Goal: Task Accomplishment & Management: Complete application form

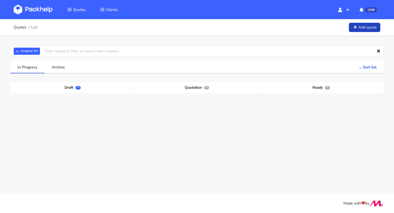
click at [359, 30] on link "Add quote" at bounding box center [364, 28] width 31 height 10
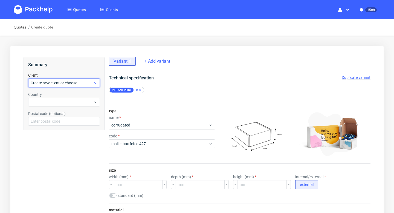
click at [56, 83] on span "Create new client or choose" at bounding box center [62, 82] width 63 height 5
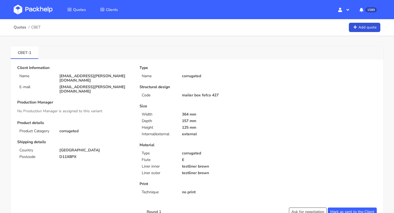
click at [100, 85] on p "aisling.odonoghue@gmail.com" at bounding box center [95, 89] width 72 height 9
copy div "aisling.odonoghue@gmail.com"
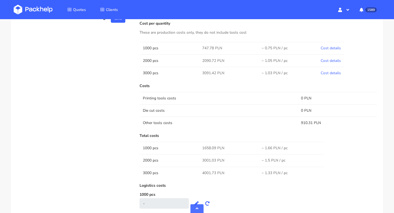
scroll to position [275, 0]
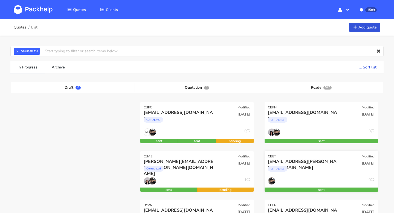
click at [308, 163] on div "[EMAIL_ADDRESS][PERSON_NAME][DOMAIN_NAME]" at bounding box center [304, 161] width 72 height 6
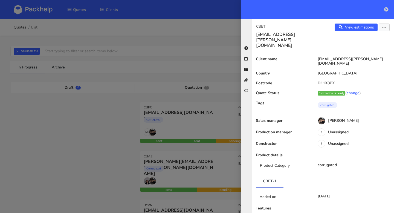
click at [385, 10] on icon at bounding box center [386, 9] width 4 height 4
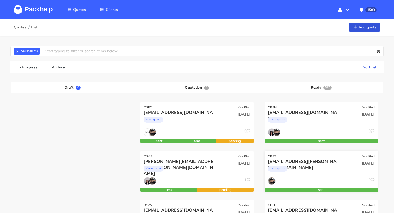
click at [295, 170] on div "corrugated" at bounding box center [304, 169] width 72 height 11
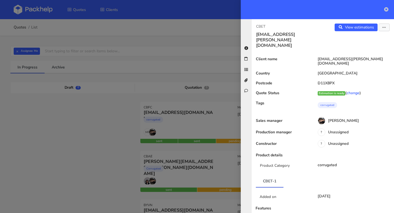
click at [386, 9] on icon at bounding box center [386, 9] width 4 height 4
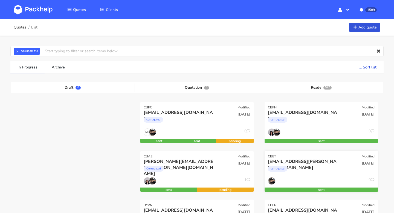
click at [320, 159] on div "[EMAIL_ADDRESS][PERSON_NAME][DOMAIN_NAME]" at bounding box center [304, 161] width 72 height 6
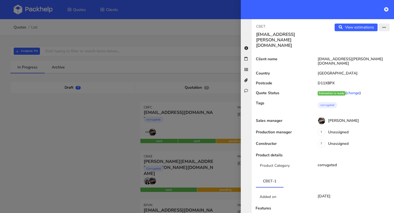
click at [383, 25] on button "button" at bounding box center [383, 28] width 11 height 8
click at [366, 46] on link "Edit quote" at bounding box center [366, 48] width 48 height 9
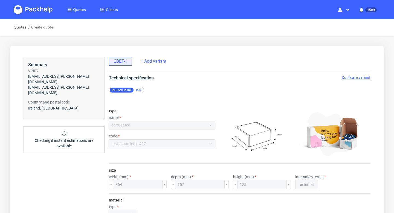
click at [352, 75] on span "Duplicate variant" at bounding box center [355, 77] width 29 height 4
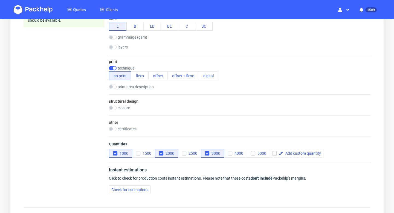
scroll to position [244, 0]
click at [206, 153] on icon "button" at bounding box center [207, 153] width 4 height 4
click at [161, 153] on icon "button" at bounding box center [161, 153] width 4 height 4
click at [114, 153] on use "button" at bounding box center [115, 153] width 2 height 2
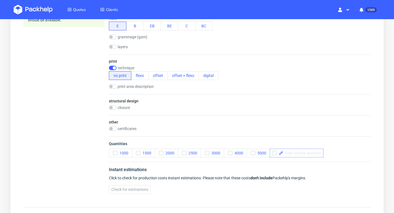
click at [290, 152] on span at bounding box center [302, 153] width 38 height 4
click at [268, 169] on div "Instant estimations" at bounding box center [239, 170] width 261 height 9
checkbox input "true"
click at [144, 189] on span "Check for estimations" at bounding box center [129, 189] width 37 height 4
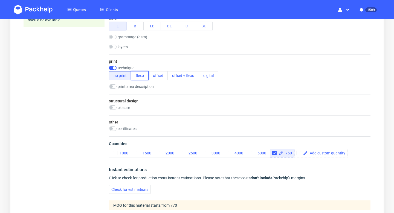
click at [140, 77] on button "flexo" at bounding box center [139, 75] width 17 height 9
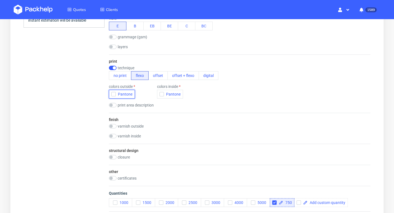
click at [113, 93] on icon "button" at bounding box center [114, 94] width 4 height 4
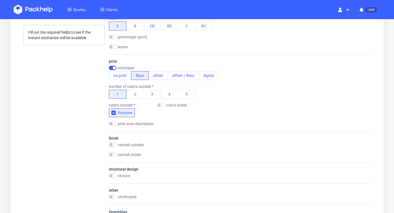
scroll to position [0, 0]
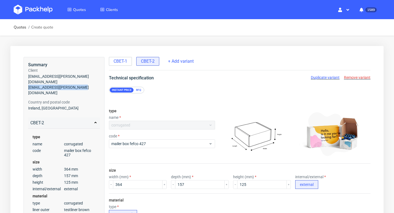
drag, startPoint x: 83, startPoint y: 83, endPoint x: 27, endPoint y: 83, distance: 56.6
click at [27, 83] on div "Summary Client [EMAIL_ADDRESS][PERSON_NAME][DOMAIN_NAME] [DOMAIN_NAME][EMAIL_AD…" at bounding box center [64, 159] width 81 height 205
copy span "[EMAIL_ADDRESS][PERSON_NAME][DOMAIN_NAME]"
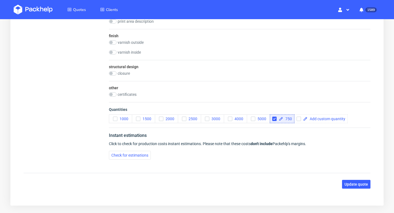
scroll to position [366, 0]
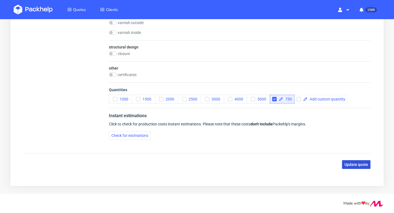
click at [353, 165] on span "Update quote" at bounding box center [356, 164] width 24 height 4
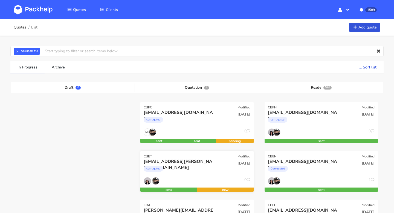
click at [204, 169] on div "corrugated" at bounding box center [180, 169] width 72 height 11
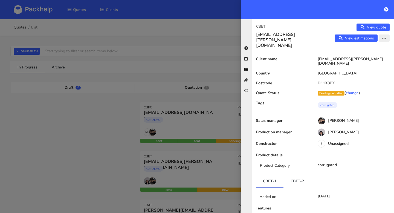
click at [385, 35] on button "button" at bounding box center [383, 38] width 11 height 8
click at [363, 51] on link "Edit quote" at bounding box center [366, 49] width 48 height 9
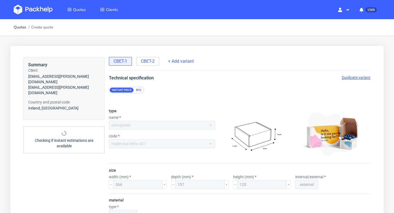
click at [151, 57] on div "CBET-1 CBET-2" at bounding box center [134, 61] width 51 height 10
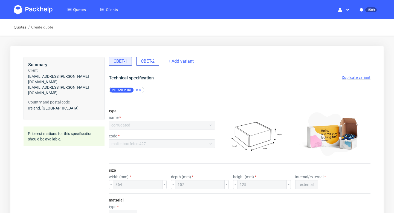
click at [153, 64] on div "CBET-2" at bounding box center [147, 61] width 23 height 9
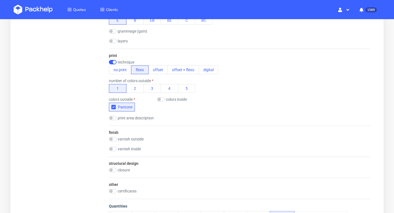
scroll to position [366, 0]
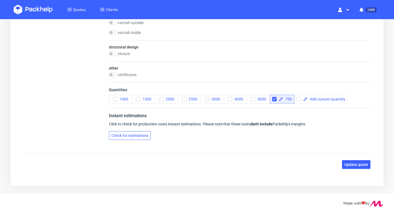
click at [142, 136] on span "Check for estimations" at bounding box center [129, 135] width 37 height 4
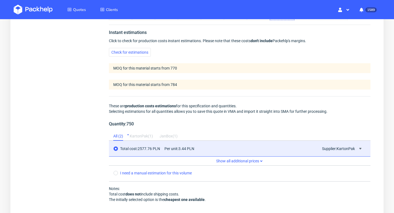
scroll to position [522, 0]
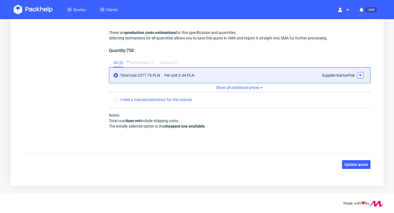
click at [360, 75] on use at bounding box center [360, 75] width 2 height 2
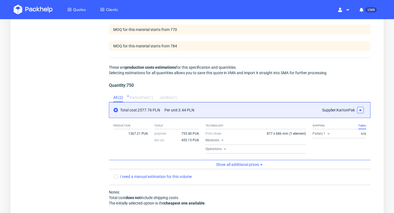
scroll to position [564, 0]
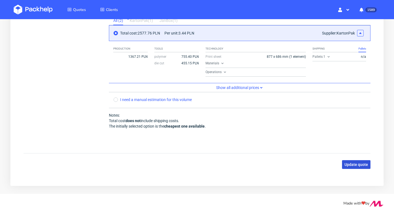
click at [359, 162] on span "Update quote" at bounding box center [356, 164] width 24 height 4
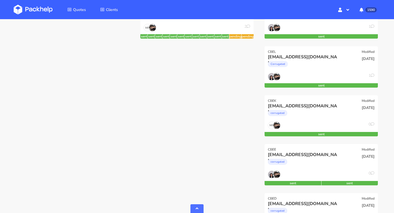
scroll to position [34, 0]
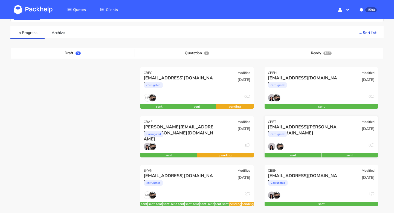
click at [315, 136] on div "corrugated" at bounding box center [304, 135] width 72 height 11
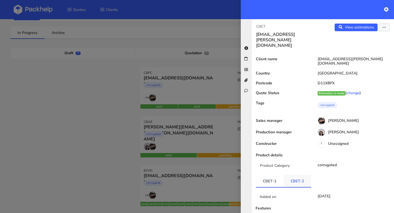
click at [300, 175] on link "CBET-2" at bounding box center [297, 181] width 28 height 12
click at [383, 28] on icon "button" at bounding box center [384, 28] width 4 height 4
click at [370, 45] on link "Edit quote" at bounding box center [366, 48] width 48 height 9
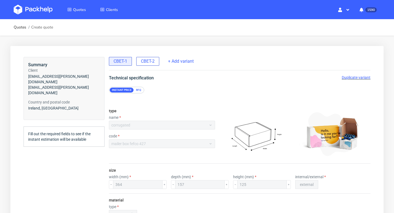
click at [145, 63] on span "CBET-2" at bounding box center [148, 61] width 14 height 6
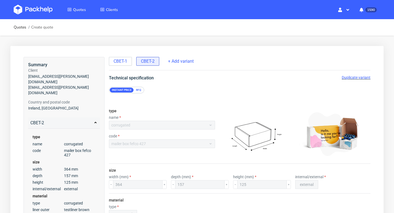
click at [357, 78] on span "Duplicate variant" at bounding box center [355, 77] width 29 height 4
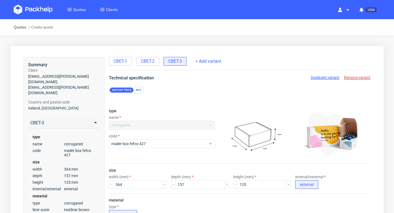
click at [329, 77] on span "Duplicate variant" at bounding box center [325, 77] width 29 height 4
click at [355, 77] on span "Remove variant" at bounding box center [357, 77] width 27 height 4
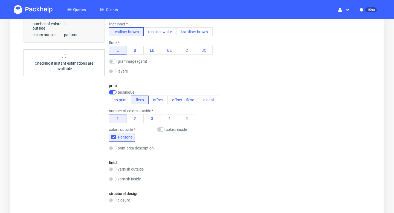
scroll to position [366, 0]
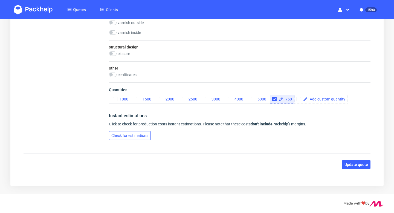
click at [136, 134] on span "Check for estimations" at bounding box center [129, 135] width 37 height 4
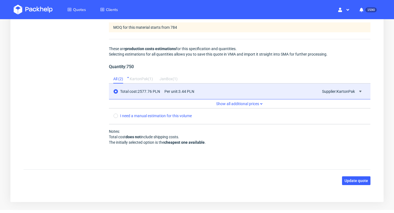
scroll to position [522, 0]
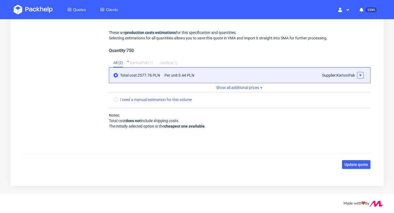
click at [360, 74] on use at bounding box center [360, 75] width 2 height 2
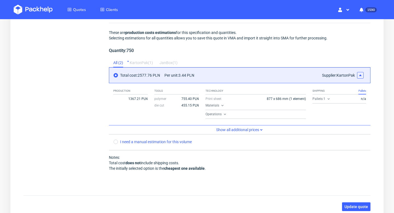
click at [328, 99] on use at bounding box center [328, 98] width 2 height 1
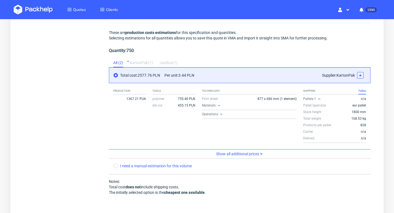
click at [146, 63] on div "KartonPak ( 1 )" at bounding box center [141, 62] width 23 height 9
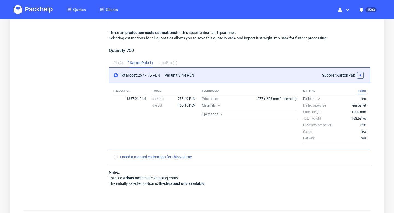
click at [165, 63] on div "JanBox ( 1 )" at bounding box center [168, 62] width 18 height 9
click at [142, 60] on div "KartonPak ( 1 )" at bounding box center [141, 62] width 23 height 9
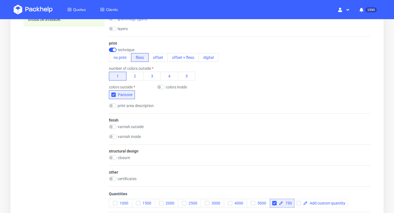
scroll to position [251, 0]
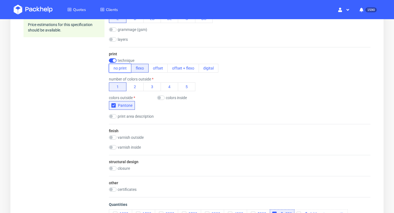
click at [122, 70] on button "no print" at bounding box center [120, 68] width 22 height 9
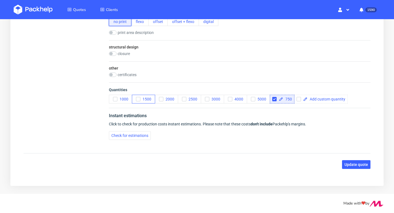
scroll to position [298, 0]
click at [145, 132] on button "Check for estimations" at bounding box center [130, 135] width 42 height 9
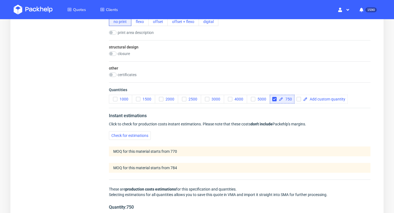
scroll to position [454, 0]
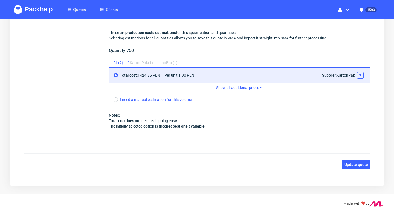
click at [361, 75] on use at bounding box center [360, 75] width 2 height 2
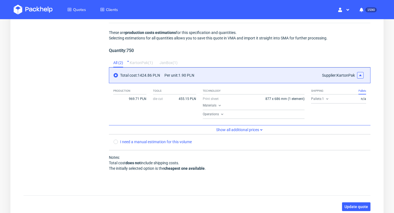
click at [327, 98] on use at bounding box center [327, 98] width 2 height 1
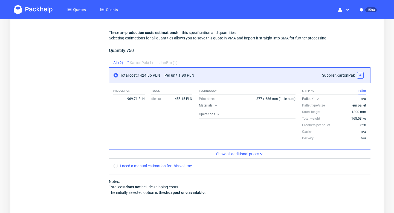
scroll to position [520, 0]
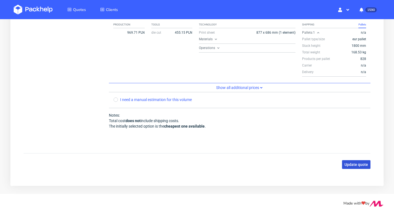
click at [359, 163] on span "Update quote" at bounding box center [356, 164] width 24 height 4
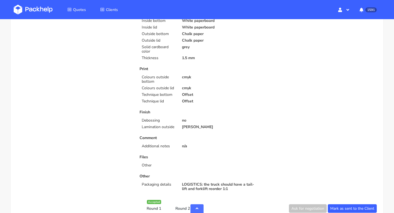
scroll to position [294, 0]
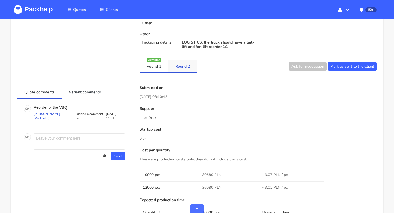
click at [177, 66] on link "Round 2" at bounding box center [182, 66] width 29 height 12
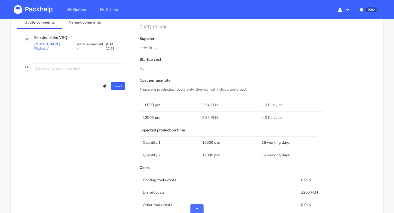
scroll to position [0, 0]
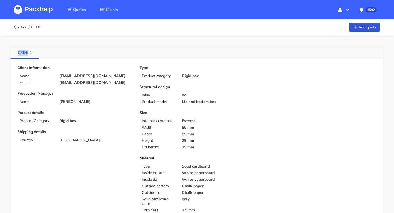
drag, startPoint x: 18, startPoint y: 54, endPoint x: 27, endPoint y: 54, distance: 9.3
click at [27, 54] on link "CBDE-1" at bounding box center [25, 52] width 28 height 12
copy link "CBDE"
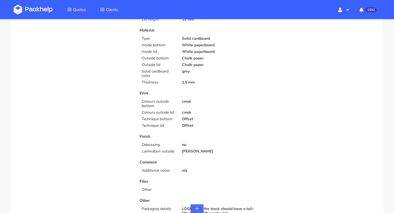
scroll to position [303, 0]
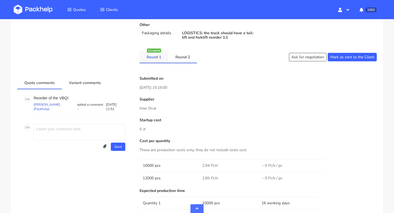
click at [155, 57] on link "Round 1" at bounding box center [153, 57] width 29 height 12
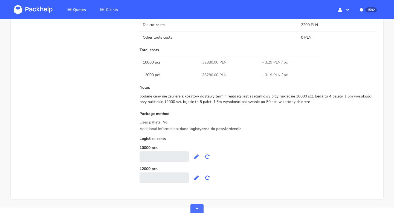
scroll to position [529, 0]
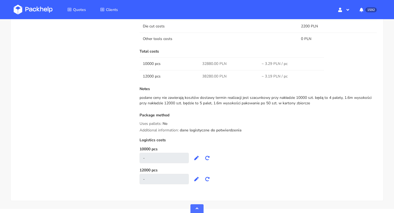
drag, startPoint x: 304, startPoint y: 104, endPoint x: 137, endPoint y: 98, distance: 166.8
click at [137, 98] on div "Submitted on [DATE] 08:10:42 Supplier Inter Druk Startup cost 0 zł Cost per qua…" at bounding box center [258, 19] width 245 height 339
copy div "podane ceny nie zawierają kosztów dostawy termin realizacji jest szacunkowy prz…"
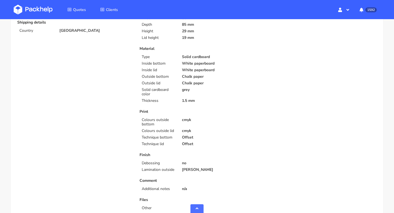
scroll to position [214, 0]
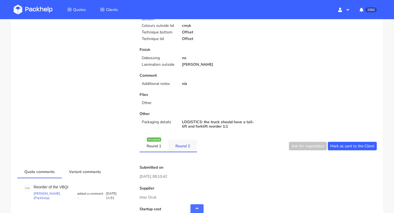
click at [183, 144] on link "Round 2" at bounding box center [182, 145] width 29 height 12
click at [164, 145] on link "Round 1" at bounding box center [153, 145] width 29 height 12
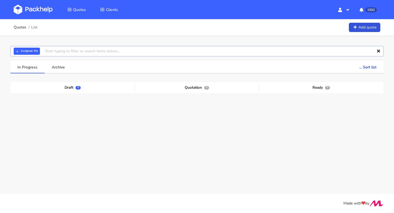
click at [58, 51] on input "text" at bounding box center [196, 51] width 373 height 10
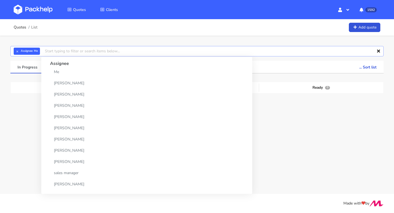
paste input "CAEN"
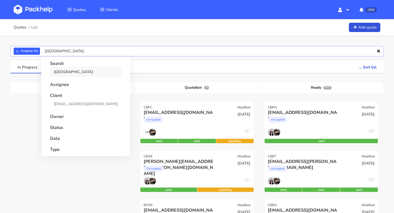
type input "CAEN"
click at [64, 70] on link "CAEN" at bounding box center [86, 72] width 72 height 10
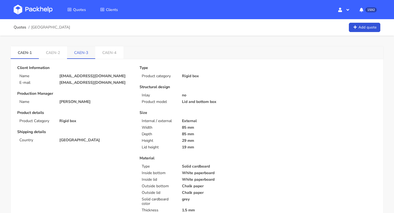
click at [80, 55] on link "CAEN-3" at bounding box center [81, 52] width 28 height 12
click at [48, 52] on link "CAEN-2" at bounding box center [53, 52] width 28 height 12
click at [24, 52] on link "CAEN-1" at bounding box center [25, 52] width 28 height 12
click at [82, 52] on link "CAEN-3" at bounding box center [81, 52] width 28 height 12
click at [48, 50] on link "CAEN-2" at bounding box center [53, 52] width 28 height 12
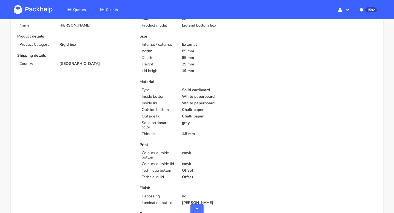
scroll to position [11, 0]
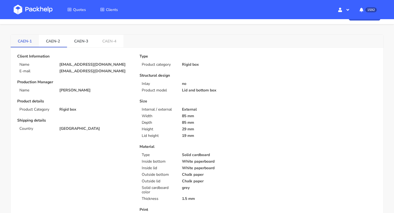
click at [22, 39] on link "CAEN-1" at bounding box center [25, 41] width 28 height 12
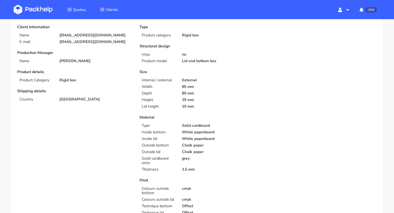
scroll to position [0, 0]
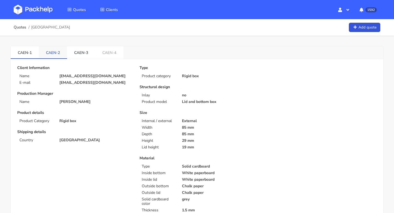
click at [51, 51] on link "CAEN-2" at bounding box center [53, 52] width 28 height 12
click at [19, 28] on link "Quotes" at bounding box center [20, 27] width 13 height 4
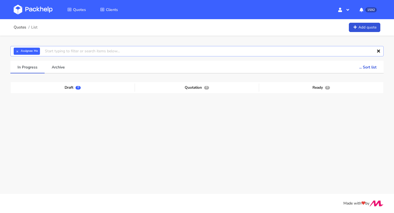
click at [54, 52] on input "text" at bounding box center [196, 51] width 373 height 10
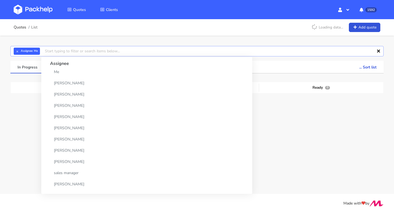
paste input "BZWW"
type input "BZWW"
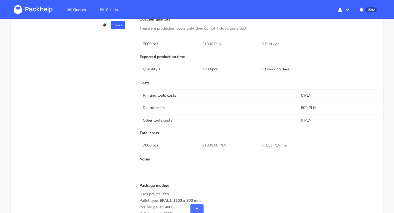
scroll to position [447, 0]
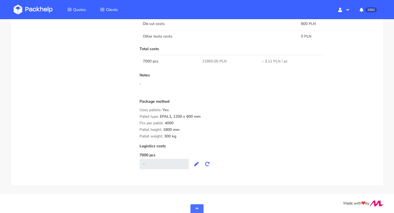
drag, startPoint x: 184, startPoint y: 137, endPoint x: 140, endPoint y: 109, distance: 52.2
click at [140, 109] on div "Package method Uses pallets: Yes Pallet type: EPAL1, 1200 x 800 mm Pcs per pall…" at bounding box center [257, 118] width 237 height 39
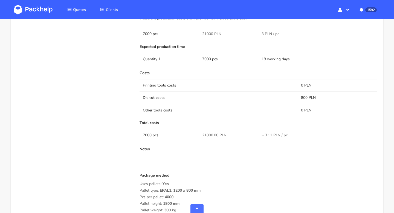
scroll to position [346, 0]
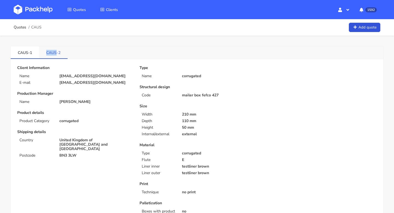
drag, startPoint x: 45, startPoint y: 54, endPoint x: 55, endPoint y: 54, distance: 9.8
click at [55, 54] on link "CAUS-2" at bounding box center [53, 52] width 28 height 12
copy link "CAUS"
click at [17, 47] on link "CAUS-1" at bounding box center [25, 52] width 28 height 12
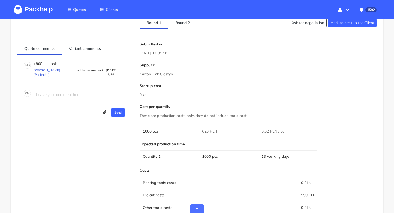
scroll to position [211, 0]
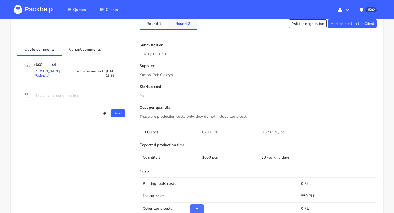
click at [183, 25] on link "Round 2" at bounding box center [182, 23] width 29 height 12
click at [150, 23] on link "Round 1" at bounding box center [153, 23] width 29 height 12
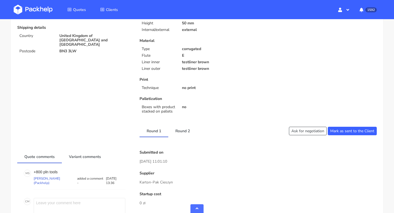
scroll to position [0, 0]
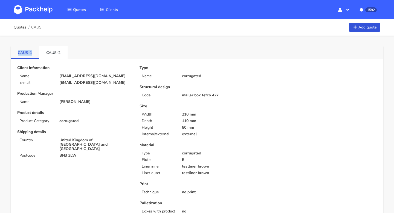
drag, startPoint x: 12, startPoint y: 55, endPoint x: 31, endPoint y: 55, distance: 19.4
click at [32, 55] on link "CAUS-1" at bounding box center [25, 52] width 28 height 12
copy link "CAUS-1"
copy link "CAUS-2"
drag, startPoint x: 46, startPoint y: 52, endPoint x: 60, endPoint y: 52, distance: 13.4
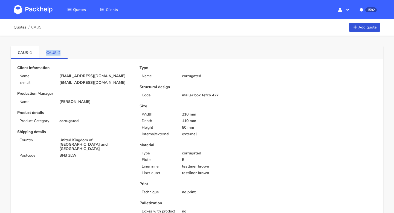
click at [60, 52] on link "CAUS-2" at bounding box center [53, 52] width 28 height 12
click at [16, 46] on link "CAUS-1" at bounding box center [25, 52] width 28 height 12
click at [54, 58] on li "CAUS-2" at bounding box center [53, 52] width 28 height 13
click at [58, 53] on link "CAUS-2" at bounding box center [53, 52] width 28 height 12
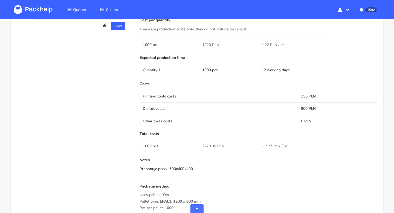
scroll to position [275, 0]
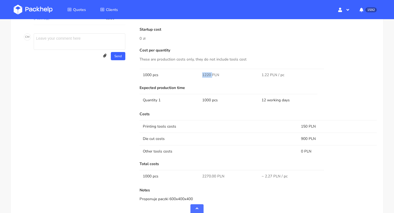
drag, startPoint x: 211, startPoint y: 75, endPoint x: 201, endPoint y: 75, distance: 10.1
click at [201, 75] on td "1220 PLN" at bounding box center [228, 75] width 59 height 12
copy span "1220"
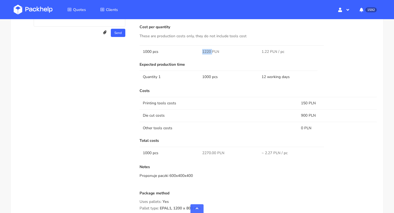
scroll to position [0, 0]
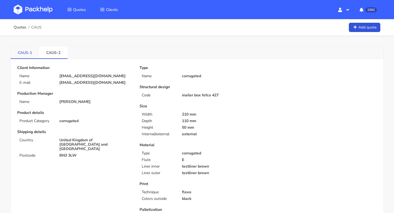
click at [20, 57] on link "CAUS-1" at bounding box center [25, 52] width 28 height 12
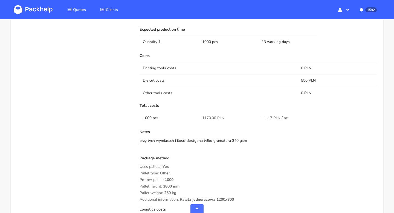
scroll to position [360, 0]
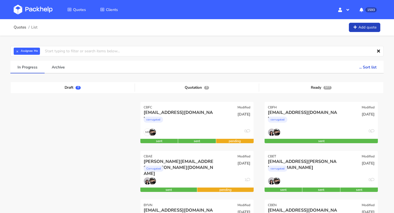
click at [364, 26] on link "Add quote" at bounding box center [364, 28] width 31 height 10
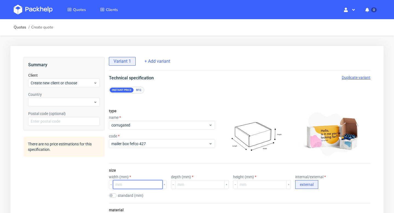
click at [126, 185] on input "number" at bounding box center [137, 184] width 49 height 9
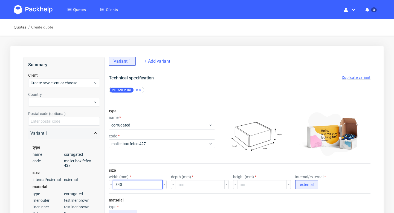
type input "340"
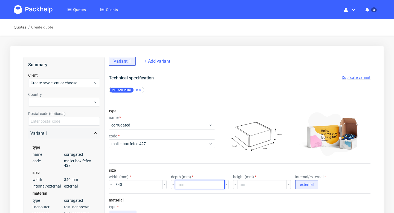
click at [187, 185] on input "number" at bounding box center [199, 184] width 49 height 9
type input "200"
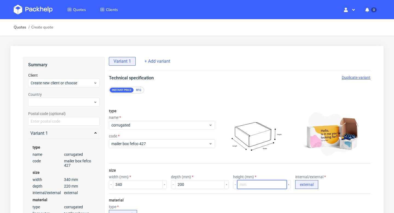
click at [237, 187] on input "number" at bounding box center [261, 184] width 49 height 9
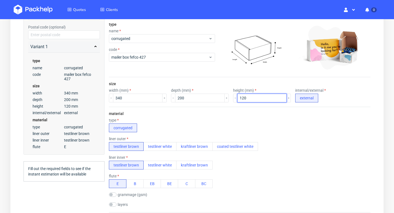
scroll to position [93, 0]
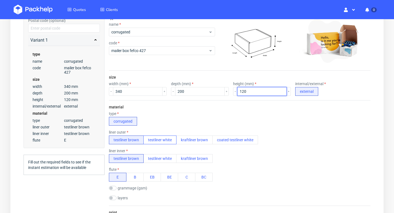
type input "120"
click at [159, 137] on button "testliner white" at bounding box center [159, 139] width 33 height 9
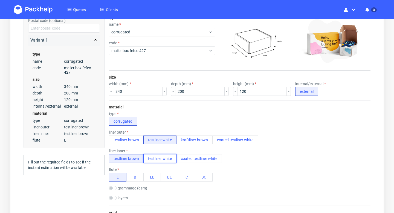
click at [160, 157] on button "testliner white" at bounding box center [159, 158] width 33 height 9
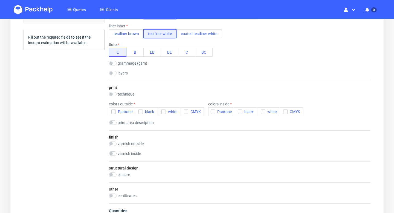
scroll to position [223, 0]
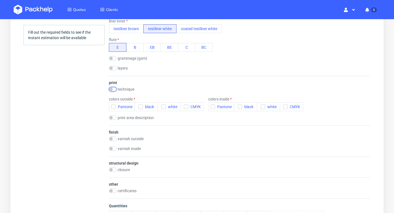
click at [114, 88] on input "checkbox" at bounding box center [113, 89] width 8 height 4
checkbox input "true"
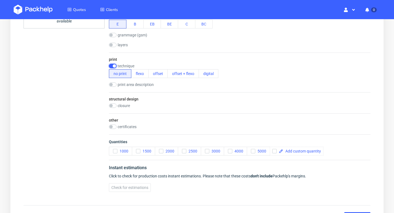
scroll to position [264, 0]
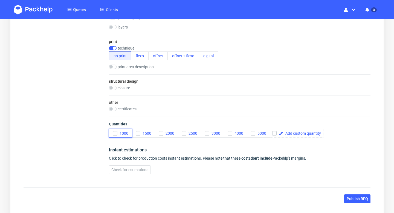
click at [115, 133] on icon "button" at bounding box center [115, 133] width 4 height 4
click at [145, 170] on span "Check for estimations" at bounding box center [129, 170] width 37 height 4
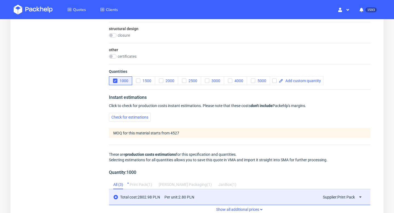
scroll to position [385, 0]
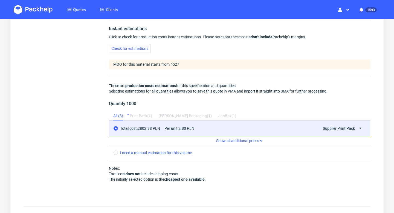
click at [144, 117] on div "Print Pack ( 1 )" at bounding box center [141, 116] width 22 height 9
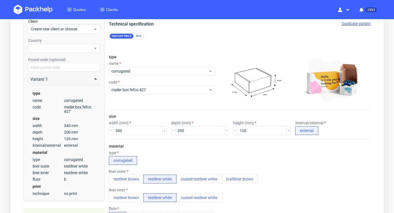
scroll to position [0, 0]
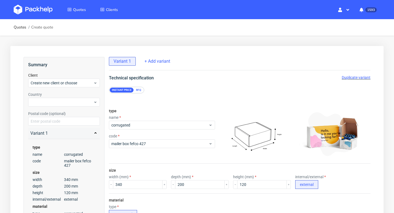
click at [83, 77] on div "Client Create new client or choose" at bounding box center [64, 79] width 72 height 15
click at [75, 82] on span "Create new client or choose" at bounding box center [62, 82] width 63 height 5
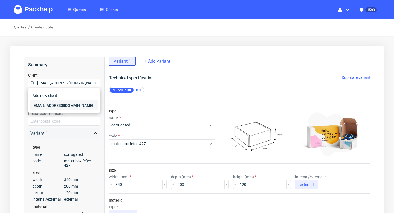
type input "[EMAIL_ADDRESS][DOMAIN_NAME]"
click at [53, 105] on div "[EMAIL_ADDRESS][DOMAIN_NAME]" at bounding box center [63, 105] width 67 height 10
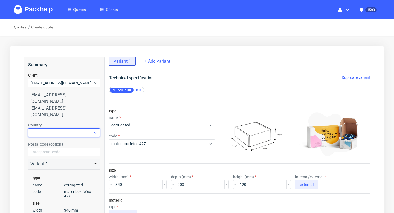
click at [48, 128] on div at bounding box center [64, 132] width 72 height 9
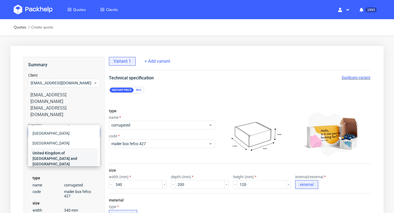
scroll to position [25, 0]
type input "uni"
click at [51, 151] on div "United Kingdom of Great Britain and Northern Ireland" at bounding box center [63, 157] width 67 height 21
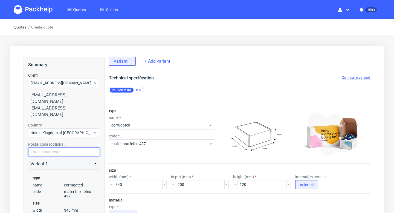
click at [49, 147] on input "text" at bounding box center [64, 151] width 72 height 9
paste input "London E6 3QX"
drag, startPoint x: 45, startPoint y: 138, endPoint x: 19, endPoint y: 138, distance: 26.0
click at [37, 147] on input "E6 3QX" at bounding box center [64, 151] width 72 height 9
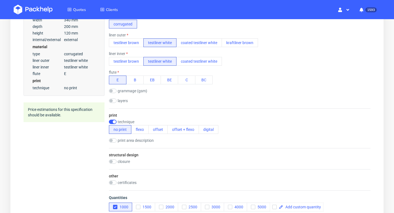
scroll to position [298, 0]
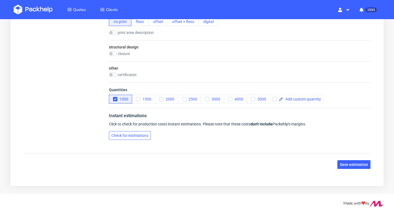
type input "E63QX"
click at [139, 134] on span "Check for estimations" at bounding box center [129, 135] width 37 height 4
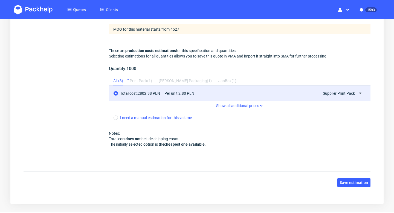
scroll to position [422, 0]
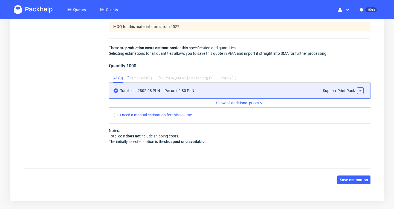
click at [359, 93] on button at bounding box center [360, 90] width 7 height 7
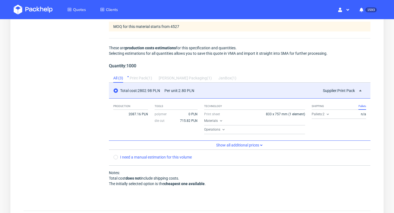
click at [325, 113] on icon at bounding box center [327, 114] width 4 height 4
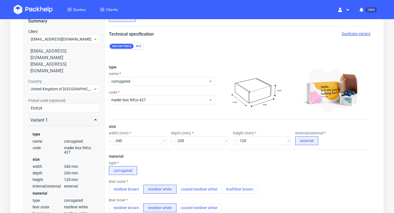
scroll to position [30, 0]
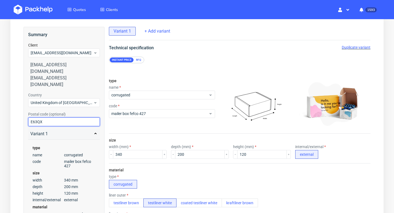
drag, startPoint x: 47, startPoint y: 107, endPoint x: 27, endPoint y: 107, distance: 20.0
click at [27, 107] on div "Summary Client admin@kiyobeauty.com admin@kiyobeauty.com admin@kiyobeauty.com C…" at bounding box center [64, 141] width 81 height 229
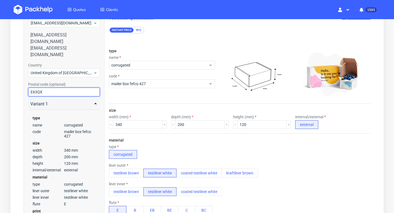
scroll to position [0, 0]
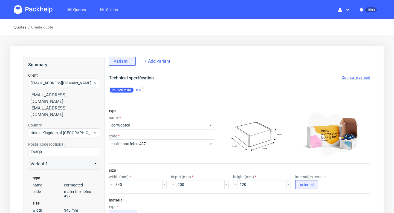
click at [361, 76] on span "Duplicate variant" at bounding box center [355, 77] width 29 height 4
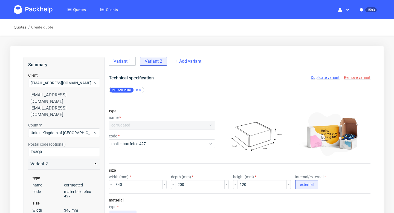
click at [140, 90] on div "RFQ" at bounding box center [139, 89] width 10 height 5
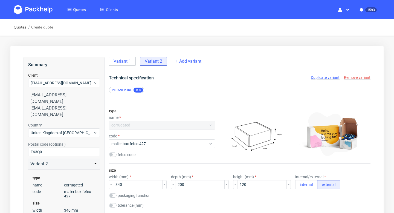
click at [125, 87] on div "Instant price RFQ" at bounding box center [126, 90] width 35 height 7
click at [125, 88] on div "Instant price" at bounding box center [122, 89] width 24 height 5
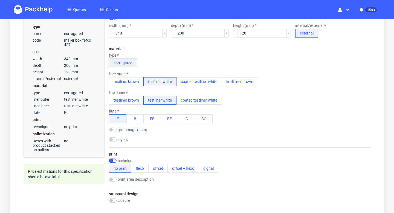
scroll to position [168, 0]
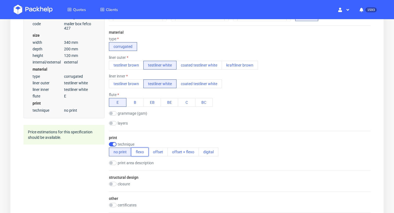
click at [143, 152] on button "flexo" at bounding box center [139, 151] width 17 height 9
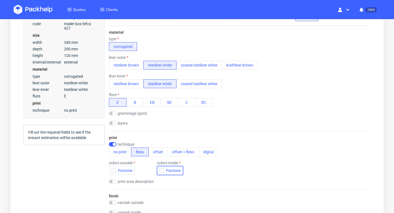
click at [160, 169] on icon "button" at bounding box center [162, 170] width 4 height 4
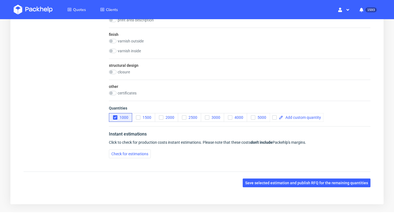
scroll to position [366, 0]
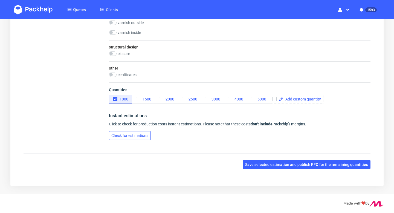
click at [144, 135] on span "Check for estimations" at bounding box center [129, 135] width 37 height 4
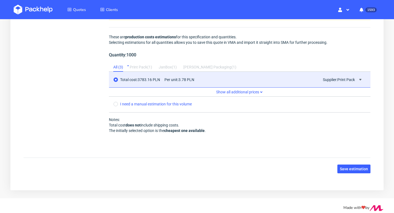
scroll to position [506, 0]
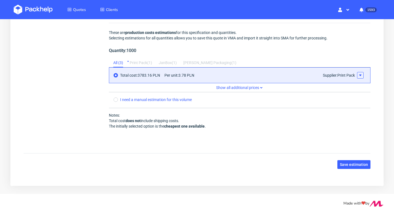
click at [360, 74] on icon at bounding box center [360, 75] width 4 height 4
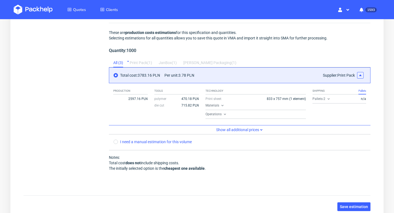
click at [327, 99] on icon at bounding box center [328, 98] width 4 height 4
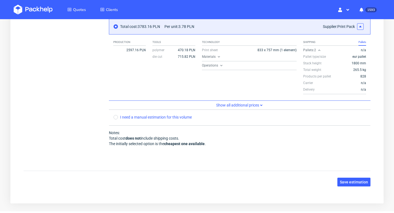
scroll to position [572, 0]
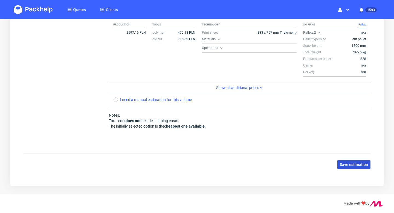
click at [358, 165] on span "Save estimation" at bounding box center [353, 164] width 28 height 4
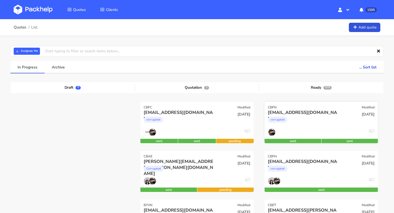
click at [287, 111] on div "admin@kiyobeauty.com" at bounding box center [304, 112] width 72 height 6
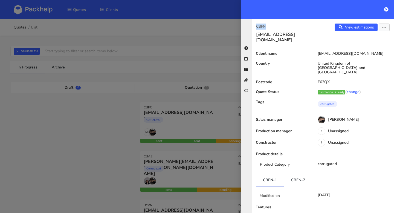
drag, startPoint x: 277, startPoint y: 26, endPoint x: 254, endPoint y: 26, distance: 23.0
click at [254, 26] on div "CBFN admin@kiyobeauty.com" at bounding box center [286, 33] width 71 height 19
copy p "CBFN"
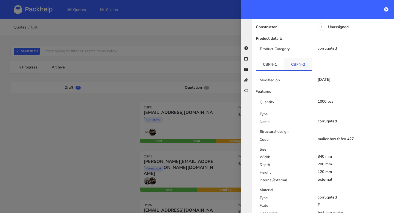
click at [303, 58] on link "CBFN-2" at bounding box center [298, 64] width 28 height 12
copy ul "CBFN-1 CBFN-2"
drag, startPoint x: 309, startPoint y: 55, endPoint x: 261, endPoint y: 55, distance: 48.4
click at [261, 58] on ul "CBFN-1 CBFN-2" at bounding box center [323, 64] width 134 height 13
click at [385, 10] on icon at bounding box center [386, 9] width 4 height 4
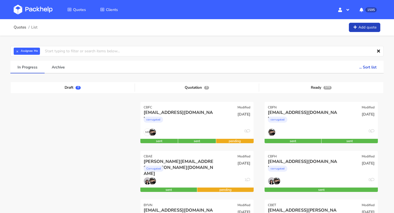
click at [370, 26] on link "Add quote" at bounding box center [364, 28] width 31 height 10
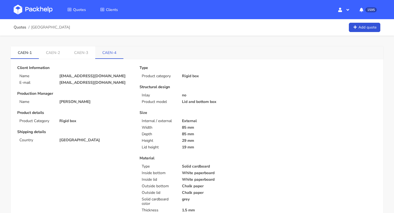
click at [113, 49] on link "CAEN-4" at bounding box center [109, 52] width 28 height 12
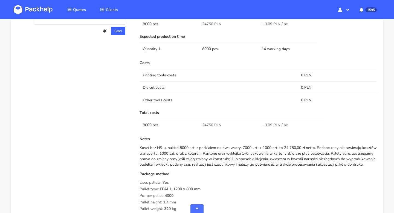
scroll to position [545, 0]
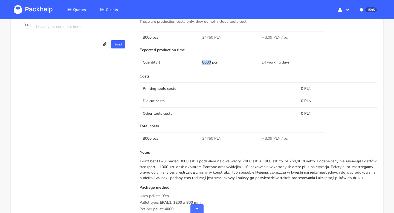
drag, startPoint x: 202, startPoint y: 62, endPoint x: 209, endPoint y: 62, distance: 7.4
click at [209, 62] on td "8000 pcs" at bounding box center [228, 62] width 59 height 12
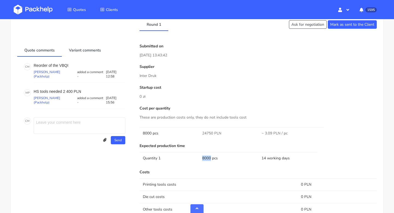
scroll to position [617, 0]
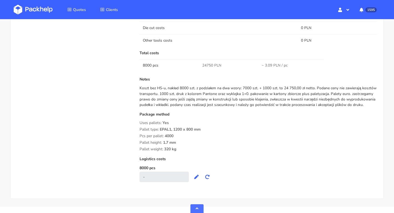
copy div "Uses pallets: Yes Pallet type: EPAL1, 1200 x 800 mm Pcs per pallet: 4000 Pallet…"
drag, startPoint x: 183, startPoint y: 149, endPoint x: 139, endPoint y: 117, distance: 54.0
click at [139, 117] on div "Package method Uses pallets: Yes Pallet type: EPAL1, 1200 x 800 mm Pcs per pall…" at bounding box center [257, 131] width 237 height 39
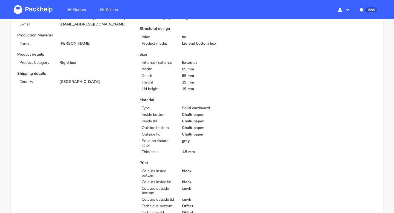
scroll to position [0, 0]
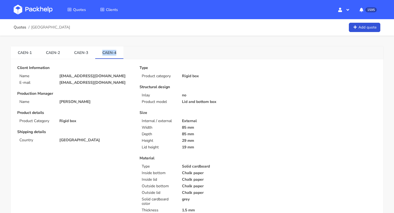
drag, startPoint x: 101, startPoint y: 54, endPoint x: 126, endPoint y: 54, distance: 25.7
click at [126, 54] on div "CAEN-1 CAEN-2 CAEN-3 CAEN-4" at bounding box center [197, 52] width 372 height 13
copy link "CAEN-4"
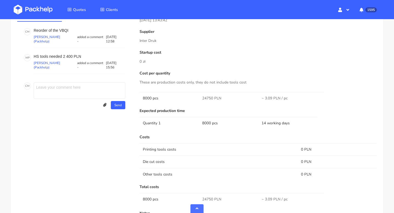
scroll to position [484, 0]
drag, startPoint x: 161, startPoint y: 98, endPoint x: 141, endPoint y: 98, distance: 20.2
click at [141, 98] on td "8000 pcs" at bounding box center [168, 98] width 59 height 12
copy td "8000 pcs"
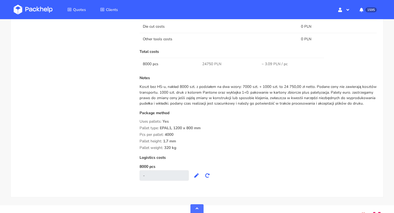
scroll to position [630, 0]
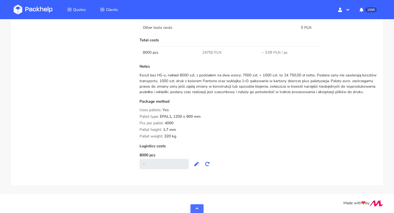
drag, startPoint x: 180, startPoint y: 137, endPoint x: 135, endPoint y: 111, distance: 52.1
click at [134, 111] on div "Quote comments Variant comments C M Reorder of the VBQI Cristina Martinez (Pack…" at bounding box center [196, 19] width 367 height 312
click at [148, 109] on span "Uses pallets:" at bounding box center [150, 109] width 22 height 5
drag, startPoint x: 183, startPoint y: 137, endPoint x: 138, endPoint y: 110, distance: 51.8
click at [138, 110] on div "Submitted on 15 Jul 2025 13:43:42 Supplier Inter Druk Startup cost 0 zł Cost pe…" at bounding box center [258, 19] width 245 height 312
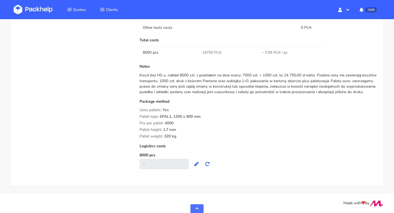
copy div "Uses pallets: Yes Pallet type: EPAL1, 1200 x 800 mm Pcs per pallet: 4000 Pallet…"
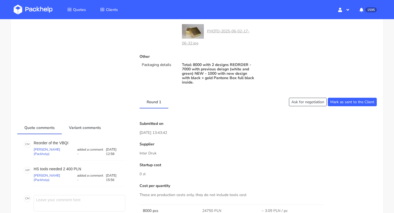
scroll to position [0, 0]
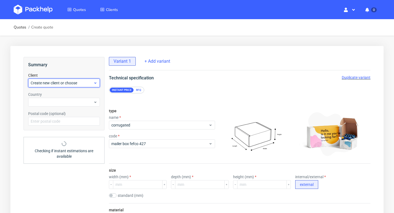
click at [53, 85] on span "Create new client or choose" at bounding box center [62, 82] width 63 height 5
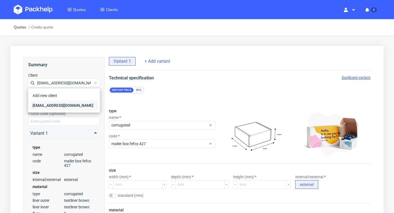
type input "[EMAIL_ADDRESS][DOMAIN_NAME]"
click at [50, 104] on div "[EMAIL_ADDRESS][DOMAIN_NAME]" at bounding box center [63, 105] width 67 height 10
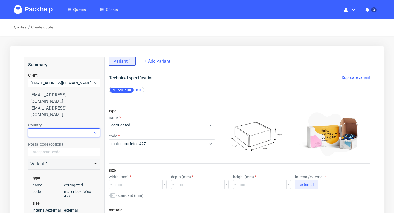
click at [46, 128] on div at bounding box center [64, 132] width 72 height 9
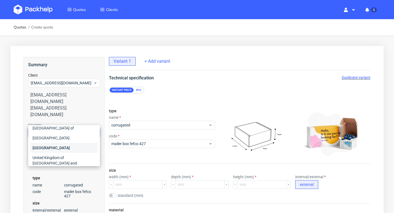
scroll to position [26, 0]
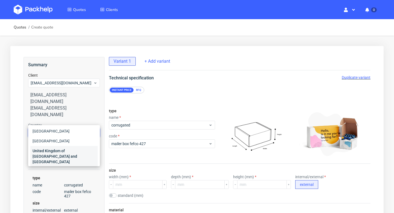
type input "uni"
click at [62, 150] on div "United Kingdom of [GEOGRAPHIC_DATA] and [GEOGRAPHIC_DATA]" at bounding box center [63, 156] width 67 height 21
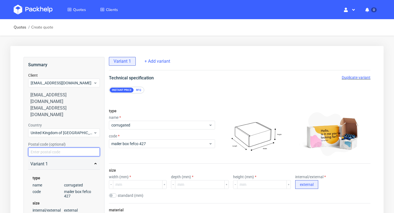
click at [61, 147] on input "text" at bounding box center [64, 151] width 72 height 9
type input "E"
click at [47, 160] on div "Variant 1" at bounding box center [63, 163] width 67 height 7
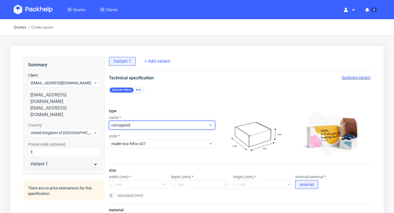
click at [145, 126] on span "corrugated" at bounding box center [159, 124] width 97 height 5
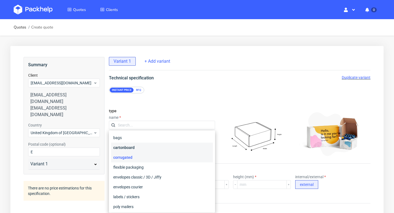
click at [136, 148] on div "cartonboard" at bounding box center [162, 147] width 102 height 10
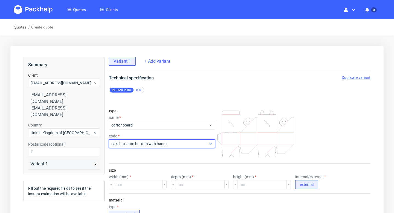
click at [135, 142] on span "cakebox auto bottom with handle" at bounding box center [159, 143] width 97 height 5
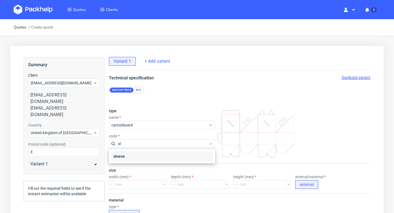
type input "sl"
click at [133, 154] on div "sleeve" at bounding box center [162, 156] width 102 height 10
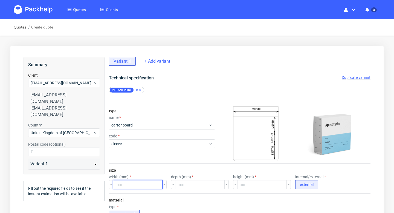
click at [132, 185] on input "number" at bounding box center [137, 184] width 49 height 9
type input "340"
click at [153, 165] on div "size width (mm) 340 depth (mm) height (mm) internal/external external" at bounding box center [239, 178] width 261 height 30
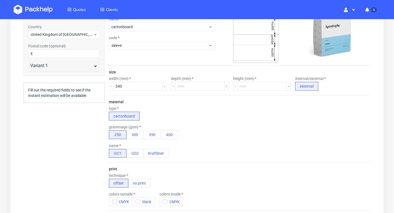
scroll to position [106, 0]
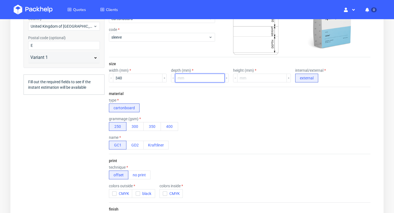
click at [175, 77] on input "number" at bounding box center [199, 78] width 49 height 9
type input "202"
click at [201, 101] on div "type cartonboard" at bounding box center [239, 105] width 261 height 14
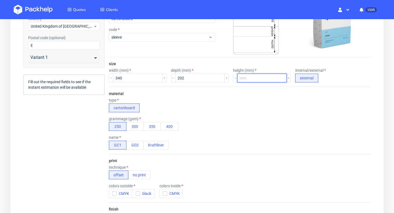
click at [248, 77] on input "number" at bounding box center [261, 78] width 49 height 9
type input "122"
click at [235, 105] on div "type cartonboard" at bounding box center [239, 105] width 261 height 14
click at [135, 124] on button "300" at bounding box center [134, 126] width 17 height 9
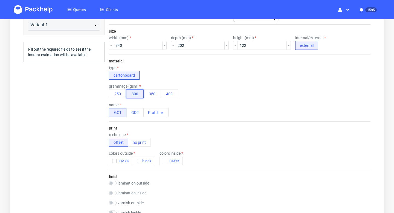
scroll to position [160, 0]
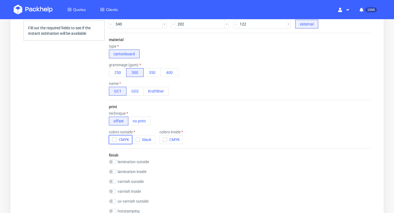
click at [115, 139] on use "button" at bounding box center [114, 140] width 2 height 2
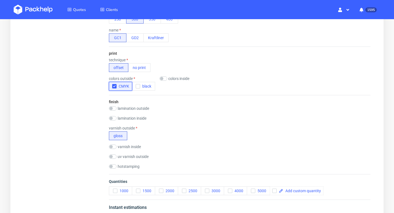
scroll to position [219, 0]
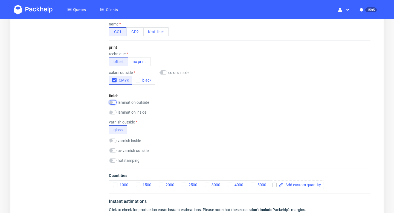
click at [110, 100] on input "checkbox" at bounding box center [113, 102] width 8 height 4
checkbox input "true"
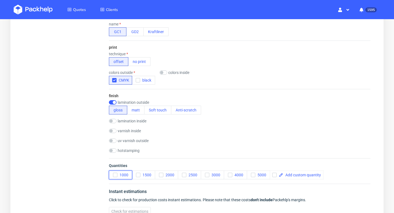
click at [116, 173] on icon "button" at bounding box center [115, 175] width 4 height 4
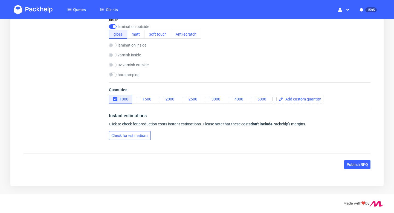
click at [140, 133] on span "Check for estimations" at bounding box center [129, 135] width 37 height 4
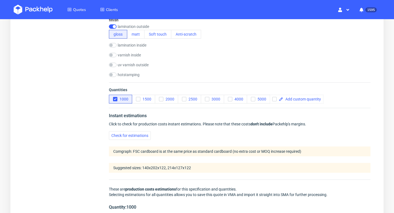
scroll to position [452, 0]
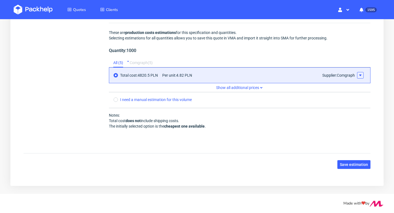
click at [358, 74] on icon at bounding box center [360, 75] width 4 height 4
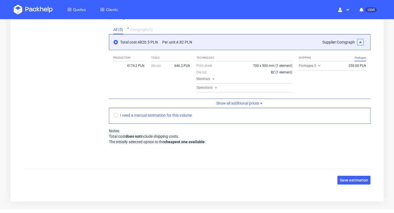
scroll to position [499, 0]
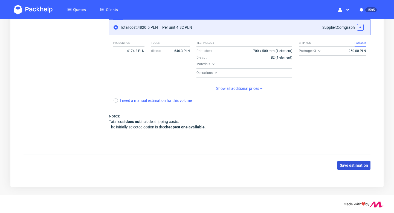
click at [359, 166] on span "Save estimation" at bounding box center [353, 165] width 28 height 4
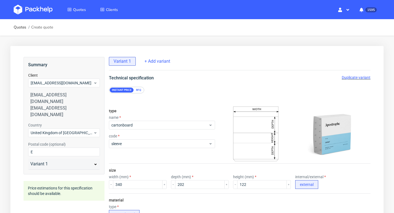
scroll to position [165, 0]
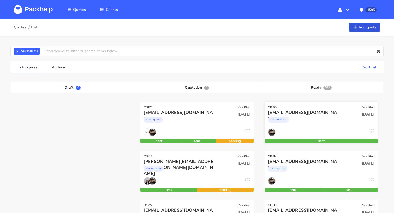
click at [292, 109] on div "CBFO Modified" at bounding box center [320, 106] width 113 height 8
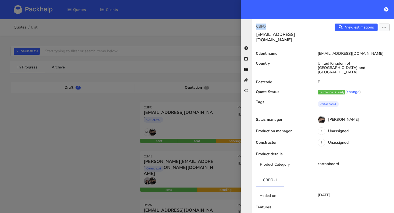
copy p "CBFO"
drag, startPoint x: 270, startPoint y: 25, endPoint x: 254, endPoint y: 25, distance: 15.9
click at [254, 25] on div "CBFO admin@kiyobeauty.com" at bounding box center [286, 33] width 71 height 19
copy p "CBFO"
click at [358, 28] on link "View estimations" at bounding box center [355, 28] width 43 height 8
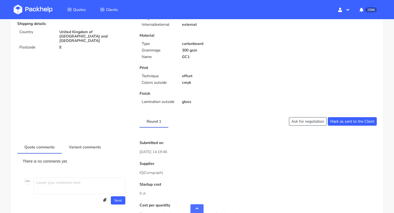
scroll to position [224, 0]
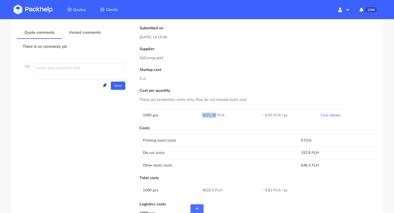
drag, startPoint x: 216, startPoint y: 115, endPoint x: 192, endPoint y: 115, distance: 23.5
click at [192, 115] on tr "1000 pcs 4021.40 PLN ~ 4.02 PLN / pc Cost details" at bounding box center [257, 115] width 237 height 12
copy tr "4021.40"
drag, startPoint x: 309, startPoint y: 165, endPoint x: 297, endPoint y: 165, distance: 12.3
click at [297, 165] on td "646.3 PLN" at bounding box center [336, 165] width 79 height 12
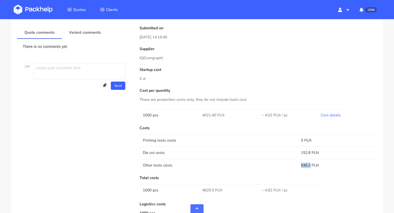
copy tr "646.3"
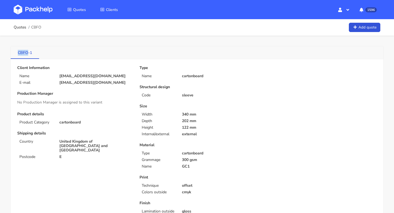
copy link "CBFO"
drag, startPoint x: 15, startPoint y: 53, endPoint x: 28, endPoint y: 53, distance: 12.6
click at [28, 53] on link "CBFO-1" at bounding box center [25, 52] width 28 height 12
click at [20, 27] on link "Quotes" at bounding box center [20, 27] width 13 height 4
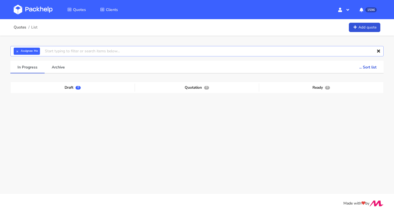
click at [55, 51] on input "text" at bounding box center [196, 51] width 373 height 10
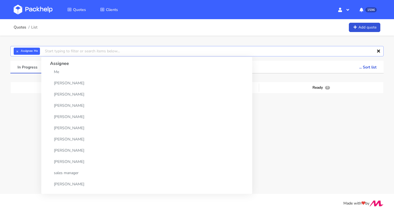
paste input "CBFO"
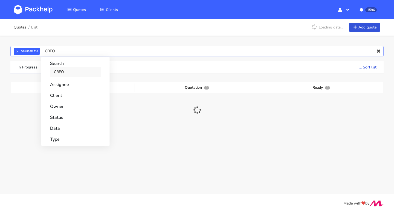
type input "CBFO"
click at [63, 70] on link "CBFO" at bounding box center [75, 72] width 51 height 10
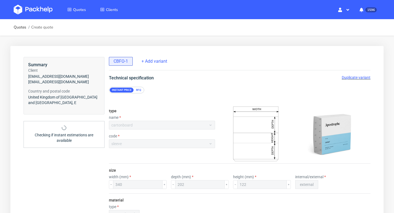
click at [351, 77] on span "Duplicate variant" at bounding box center [355, 77] width 29 height 4
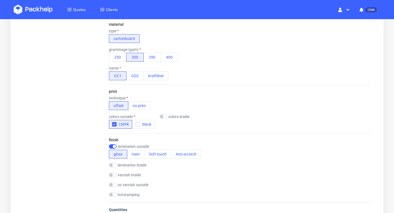
scroll to position [295, 0]
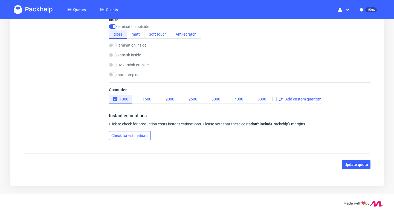
click at [142, 138] on button "Check for estimations" at bounding box center [130, 135] width 42 height 9
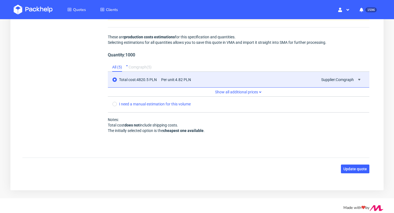
scroll to position [452, 0]
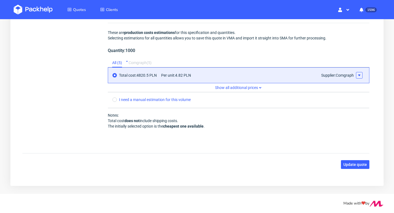
click at [358, 74] on icon at bounding box center [359, 75] width 4 height 4
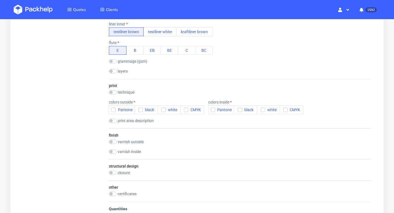
scroll to position [25, 0]
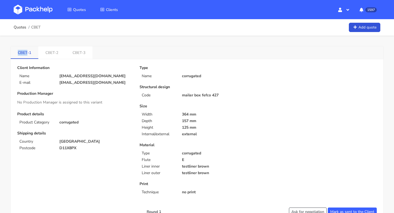
drag, startPoint x: 15, startPoint y: 52, endPoint x: 27, endPoint y: 53, distance: 12.1
click at [27, 53] on link "CBET-1" at bounding box center [25, 52] width 28 height 12
copy link "CBET"
click at [37, 28] on span "CBET" at bounding box center [35, 27] width 9 height 4
click at [19, 28] on link "Quotes" at bounding box center [20, 27] width 13 height 4
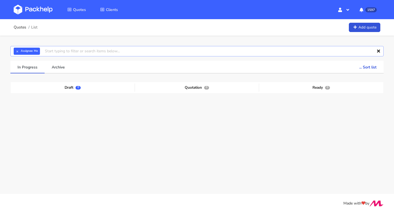
click at [57, 53] on input "text" at bounding box center [196, 51] width 373 height 10
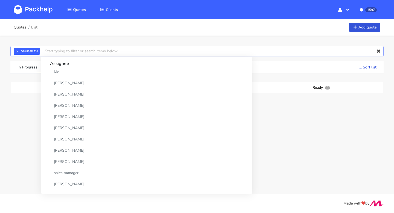
paste input "CBET"
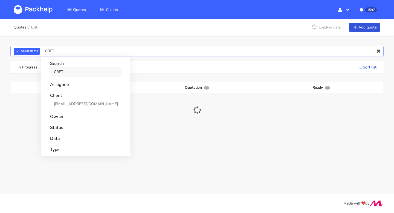
type input "CBET"
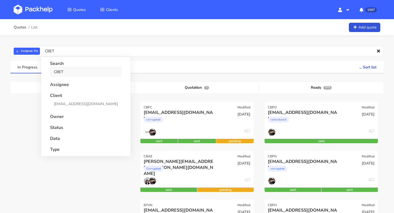
click at [63, 72] on link "CBET" at bounding box center [86, 72] width 72 height 10
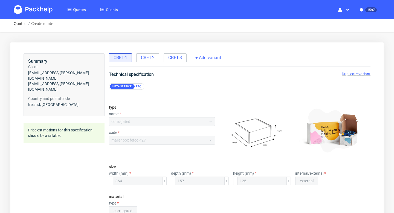
scroll to position [4, 0]
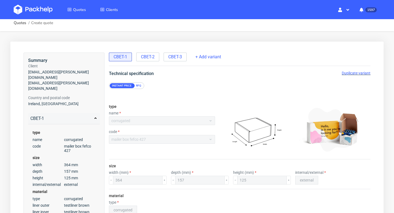
click at [350, 72] on span "Duplicate variant" at bounding box center [355, 73] width 29 height 4
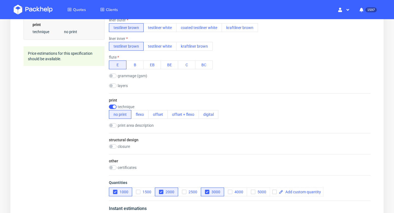
scroll to position [209, 0]
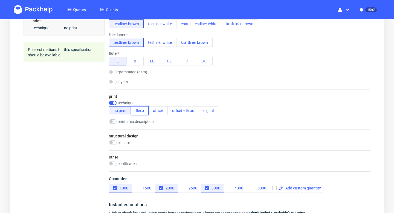
click at [138, 112] on button "flexo" at bounding box center [139, 110] width 17 height 9
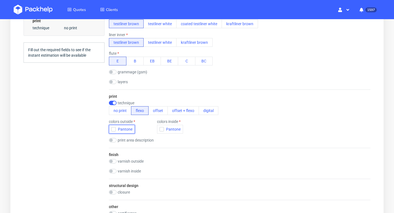
click at [113, 128] on icon "button" at bounding box center [114, 129] width 4 height 4
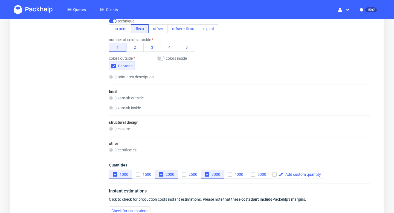
scroll to position [300, 0]
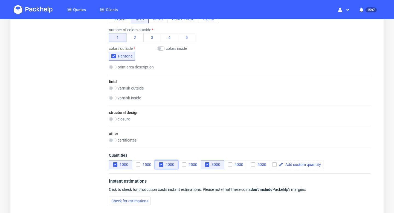
click at [162, 164] on icon "button" at bounding box center [161, 164] width 4 height 4
click at [206, 163] on icon "button" at bounding box center [207, 164] width 4 height 4
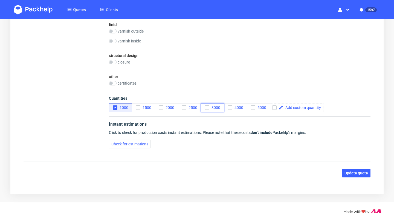
scroll to position [366, 0]
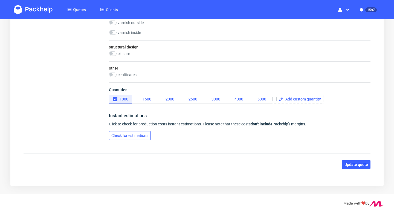
click at [141, 131] on button "Check for estimations" at bounding box center [130, 135] width 42 height 9
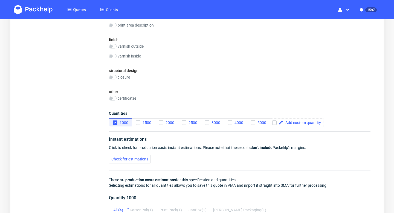
scroll to position [133, 0]
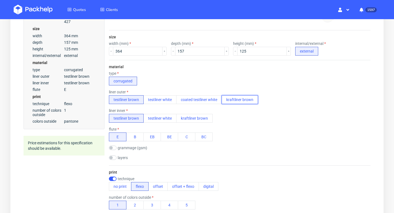
click at [237, 98] on button "kraftliner brown" at bounding box center [239, 99] width 36 height 9
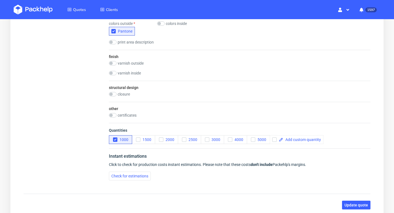
scroll to position [366, 0]
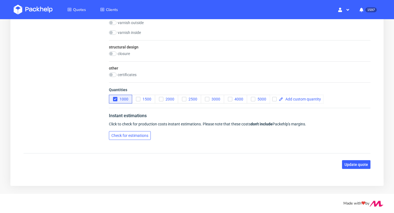
click at [136, 131] on button "Check for estimations" at bounding box center [130, 135] width 42 height 9
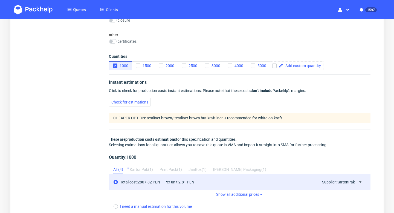
scroll to position [446, 0]
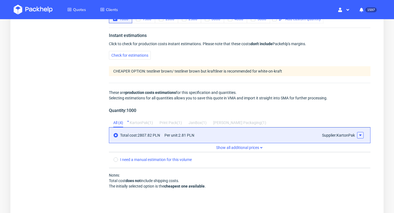
click at [360, 134] on icon at bounding box center [360, 135] width 4 height 4
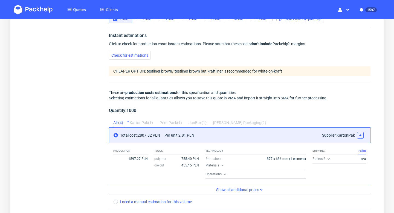
click at [329, 157] on icon at bounding box center [328, 158] width 4 height 4
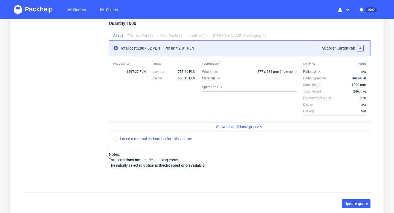
scroll to position [536, 0]
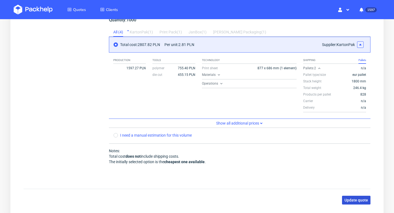
click at [356, 197] on button "Update quote" at bounding box center [356, 199] width 28 height 9
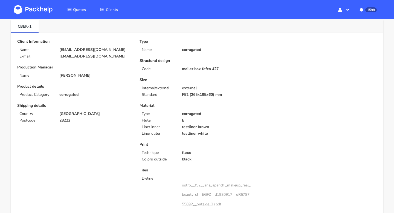
scroll to position [198, 0]
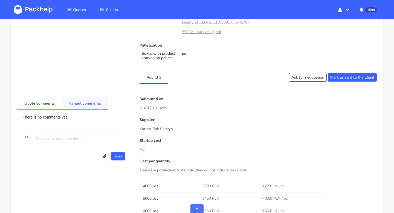
click at [90, 98] on link "Variant comments" at bounding box center [85, 103] width 46 height 12
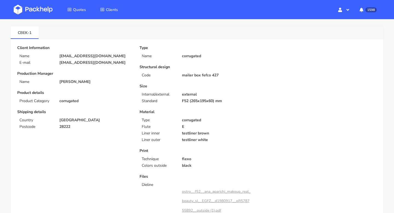
scroll to position [0, 0]
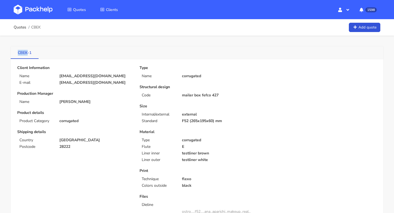
drag, startPoint x: 14, startPoint y: 52, endPoint x: 27, endPoint y: 52, distance: 13.1
click at [27, 52] on link "CBEK-1" at bounding box center [25, 52] width 28 height 12
copy link "CBEK"
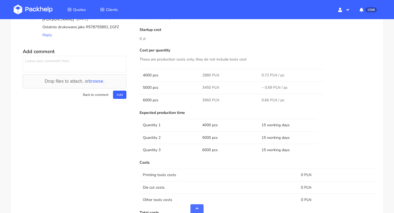
scroll to position [311, 0]
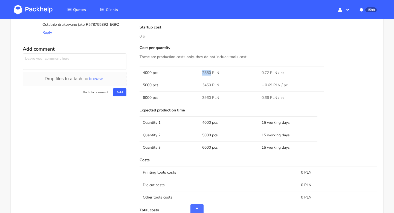
drag, startPoint x: 210, startPoint y: 70, endPoint x: 201, endPoint y: 71, distance: 8.8
click at [201, 71] on td "2880 PLN" at bounding box center [228, 72] width 59 height 12
copy span "2880"
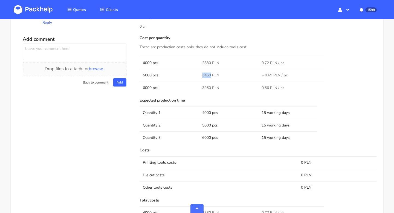
drag, startPoint x: 210, startPoint y: 75, endPoint x: 203, endPoint y: 75, distance: 7.4
click at [203, 75] on span "3450 PLN" at bounding box center [210, 74] width 17 height 5
copy span "3450"
copy span "3960"
drag, startPoint x: 201, startPoint y: 87, endPoint x: 210, endPoint y: 87, distance: 8.2
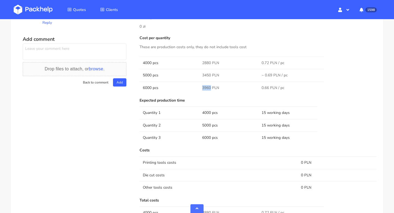
click at [210, 87] on td "3960 PLN" at bounding box center [228, 87] width 59 height 12
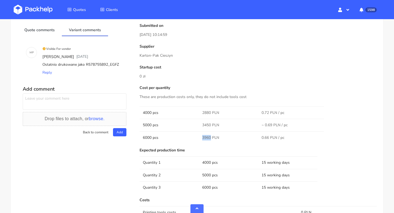
scroll to position [267, 0]
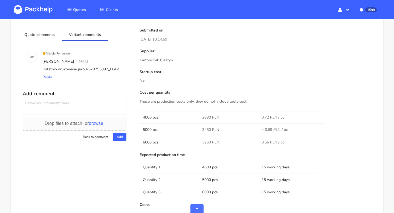
click at [168, 60] on p "Karton-Pak Cieszyn" at bounding box center [257, 60] width 237 height 6
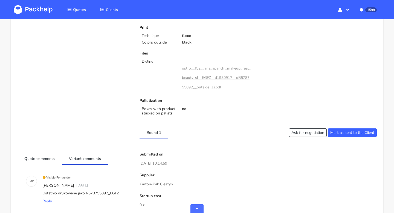
scroll to position [141, 0]
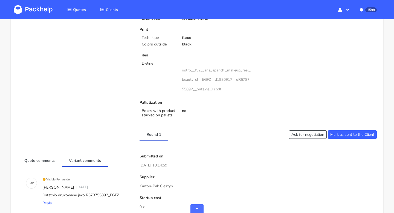
drag, startPoint x: 118, startPoint y: 195, endPoint x: 108, endPoint y: 195, distance: 10.1
click at [108, 195] on div "Ostatnio drukowane jako R578755892_EGFZ" at bounding box center [82, 195] width 82 height 8
copy div "EGFZ"
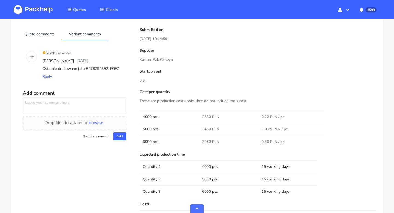
scroll to position [0, 0]
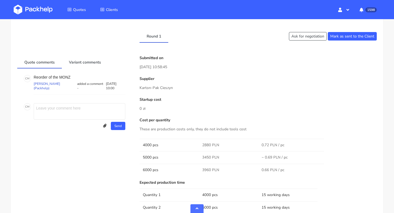
scroll to position [189, 0]
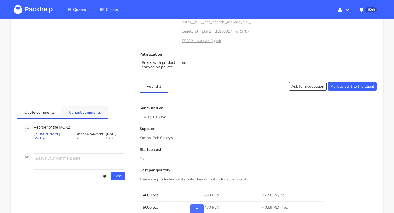
click at [88, 112] on link "Variant comments" at bounding box center [85, 112] width 46 height 12
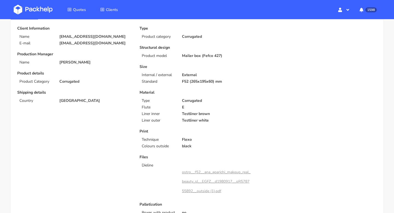
scroll to position [33, 0]
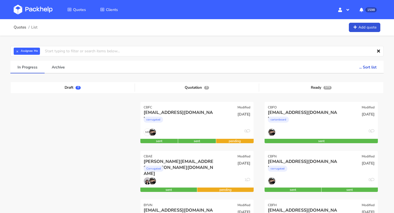
click at [208, 115] on div "[EMAIL_ADDRESS][DOMAIN_NAME]" at bounding box center [180, 112] width 72 height 6
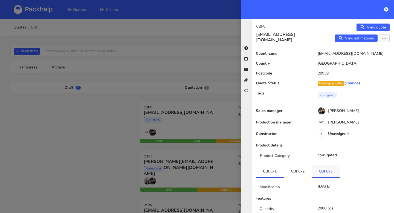
click at [319, 169] on link "CBFC-3" at bounding box center [325, 171] width 28 height 12
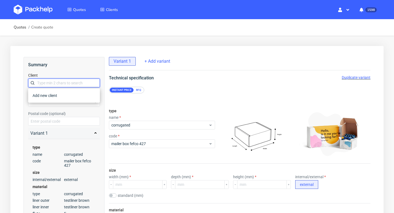
paste input "[EMAIL_ADDRESS][DOMAIN_NAME]"
type input "[EMAIL_ADDRESS][DOMAIN_NAME]"
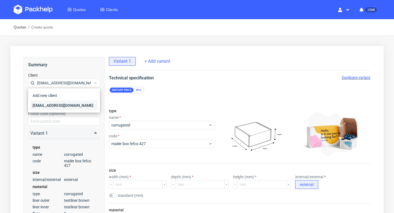
click at [52, 103] on div "[EMAIL_ADDRESS][DOMAIN_NAME]" at bounding box center [63, 105] width 67 height 10
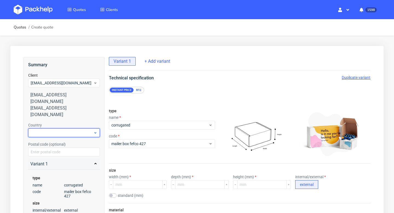
click at [49, 128] on div at bounding box center [64, 132] width 72 height 9
type input "net"
click at [52, 131] on div "[GEOGRAPHIC_DATA]" at bounding box center [63, 132] width 67 height 10
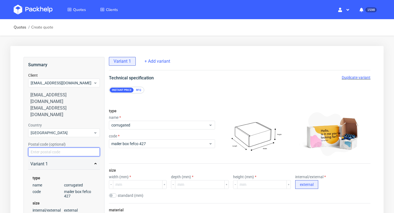
click at [51, 147] on input "text" at bounding box center [64, 151] width 72 height 9
paste input "deurningen 7561RA"
click at [61, 160] on div "Variant 1" at bounding box center [63, 163] width 67 height 7
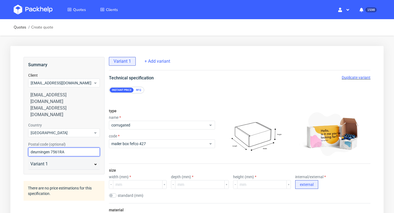
drag, startPoint x: 33, startPoint y: 139, endPoint x: 28, endPoint y: 139, distance: 5.2
click at [28, 147] on input "deurningen 7561RA" at bounding box center [64, 151] width 72 height 9
type input "Deurningen 7561RA"
click at [47, 160] on div "Variant 1" at bounding box center [63, 163] width 67 height 7
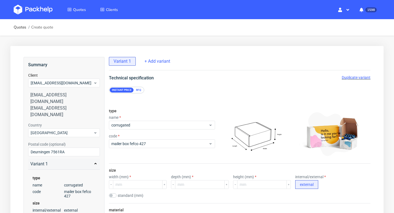
click at [137, 93] on div "Instant price RFQ" at bounding box center [126, 90] width 35 height 7
click at [137, 87] on div "RFQ" at bounding box center [139, 89] width 10 height 5
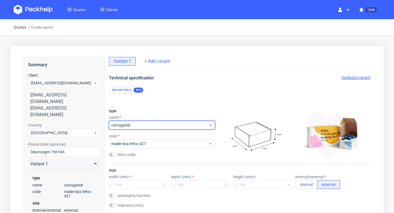
click at [141, 126] on span "corrugated" at bounding box center [159, 124] width 97 height 5
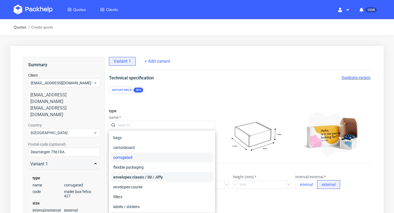
click at [138, 178] on div "envelopes classic / 3D / Jiffy" at bounding box center [162, 177] width 102 height 10
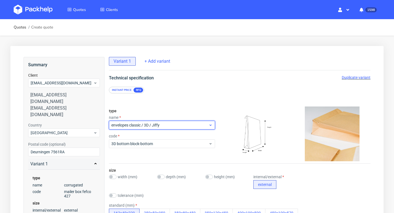
click at [142, 124] on span "envelopes classic / 3D / Jiffy" at bounding box center [159, 124] width 97 height 5
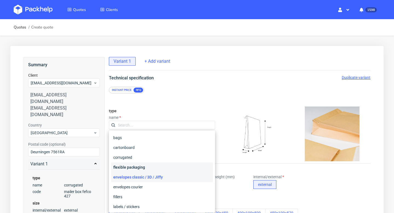
click at [139, 166] on div "flexible packaging" at bounding box center [162, 167] width 102 height 10
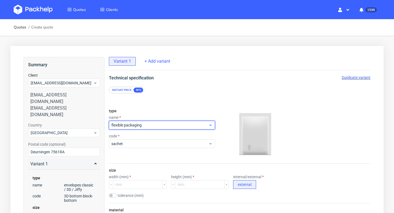
click at [136, 123] on span "flexible packaging" at bounding box center [159, 124] width 97 height 5
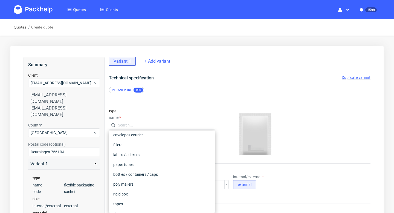
scroll to position [55, 0]
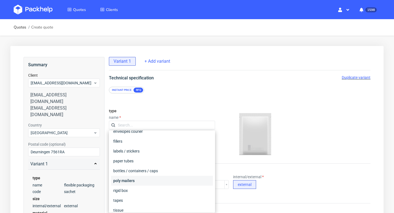
click at [137, 182] on div "poly mailers" at bounding box center [162, 180] width 102 height 10
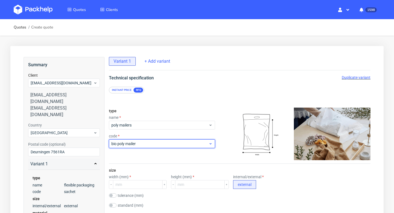
click at [139, 144] on span "bio poly mailer" at bounding box center [159, 143] width 97 height 5
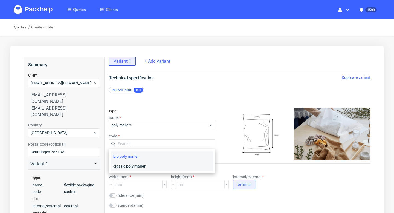
click at [137, 168] on div "classic poly mailer" at bounding box center [162, 166] width 102 height 10
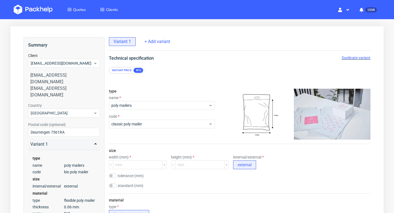
scroll to position [57, 0]
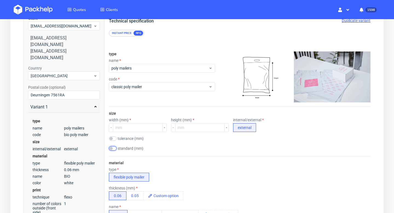
click at [114, 147] on input "checkbox" at bounding box center [113, 148] width 8 height 4
checkbox input "true"
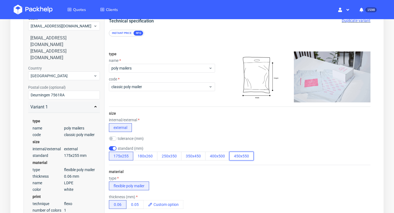
click at [242, 154] on button "450x550" at bounding box center [241, 155] width 24 height 9
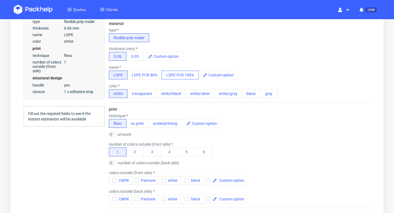
scroll to position [223, 0]
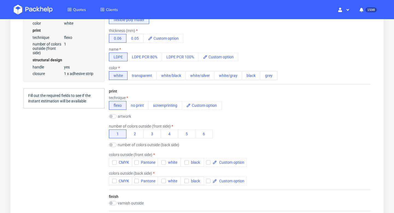
click at [132, 144] on label "number of colors outside (back side)" at bounding box center [149, 144] width 62 height 4
checkbox input "true"
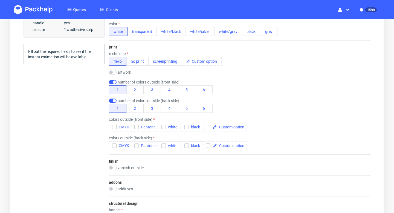
scroll to position [272, 0]
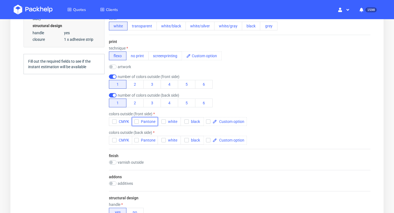
click at [134, 121] on icon "button" at bounding box center [136, 121] width 4 height 4
click at [136, 139] on icon "button" at bounding box center [136, 140] width 4 height 4
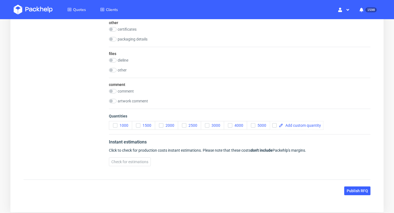
scroll to position [532, 0]
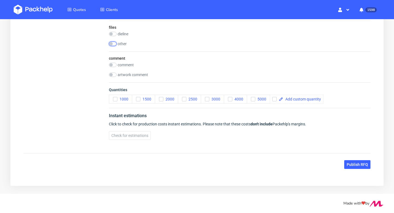
click at [112, 43] on input "checkbox" at bounding box center [113, 44] width 8 height 4
checkbox input "true"
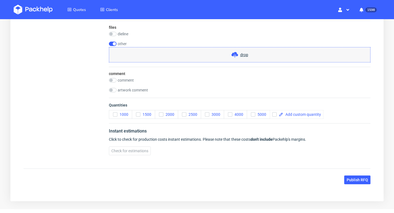
click at [225, 49] on div "drop" at bounding box center [239, 54] width 261 height 15
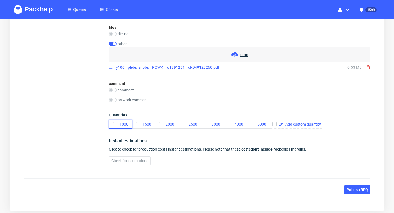
click at [115, 125] on icon "button" at bounding box center [115, 124] width 4 height 4
click at [162, 124] on icon "button" at bounding box center [161, 124] width 4 height 4
click at [115, 124] on use "button" at bounding box center [115, 124] width 2 height 2
click at [113, 90] on input "checkbox" at bounding box center [113, 90] width 8 height 4
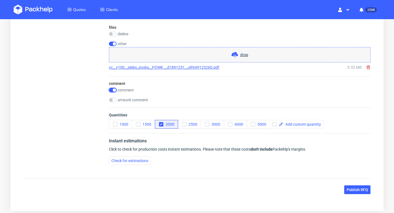
checkbox input "true"
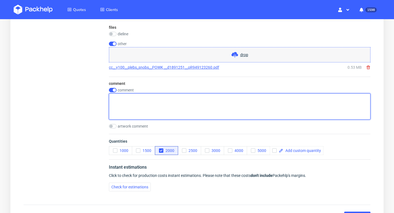
click at [187, 101] on textarea at bounding box center [239, 106] width 261 height 26
paste textarea "This is a "no-touch" client who reported that order R949123260 has a different …"
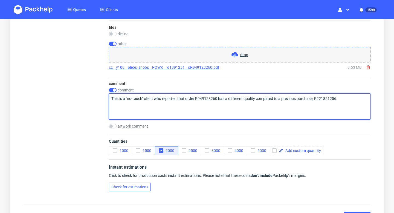
type textarea "This is a "no-touch" client who reported that order R949123260 has a different …"
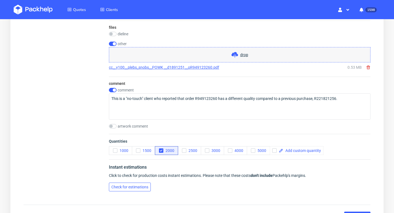
click at [140, 186] on span "Check for estimations" at bounding box center [129, 187] width 37 height 4
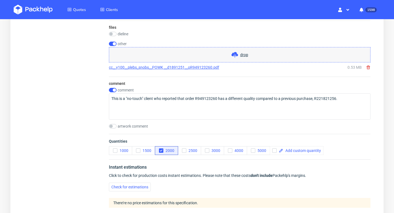
scroll to position [583, 0]
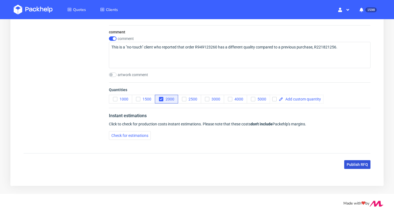
click at [357, 163] on span "Publish RFQ" at bounding box center [356, 164] width 21 height 4
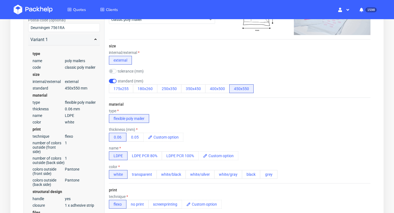
scroll to position [0, 0]
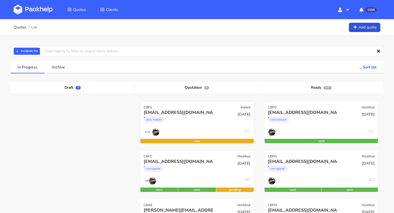
click at [200, 115] on div "poly mailers" at bounding box center [180, 120] width 72 height 11
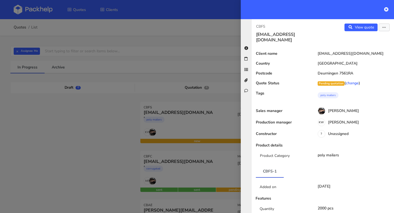
click at [250, 26] on div "CBFS [EMAIL_ADDRESS][DOMAIN_NAME] View quote Edit quote Client name [EMAIL_ADDR…" at bounding box center [317, 116] width 153 height 194
copy p "CBFS"
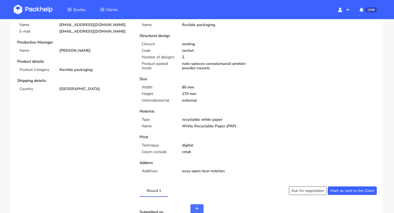
scroll to position [180, 0]
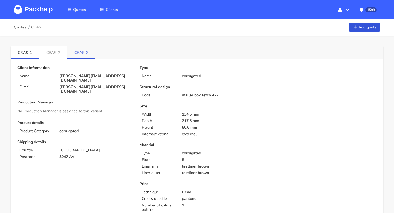
click at [82, 55] on link "CBAS-3" at bounding box center [81, 52] width 28 height 12
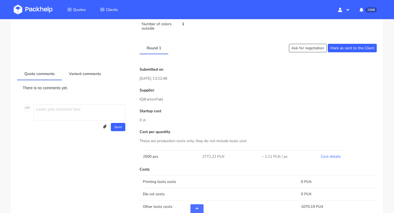
scroll to position [181, 0]
